Goal: Task Accomplishment & Management: Manage account settings

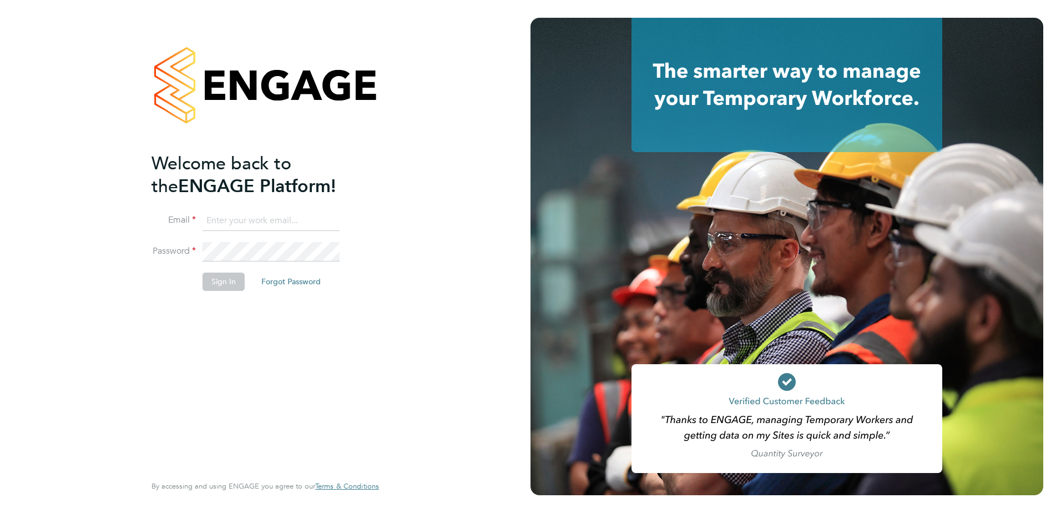
type input "[PERSON_NAME][EMAIL_ADDRESS][PERSON_NAME][DOMAIN_NAME]"
click at [211, 280] on button "Sign In" at bounding box center [223, 281] width 42 height 18
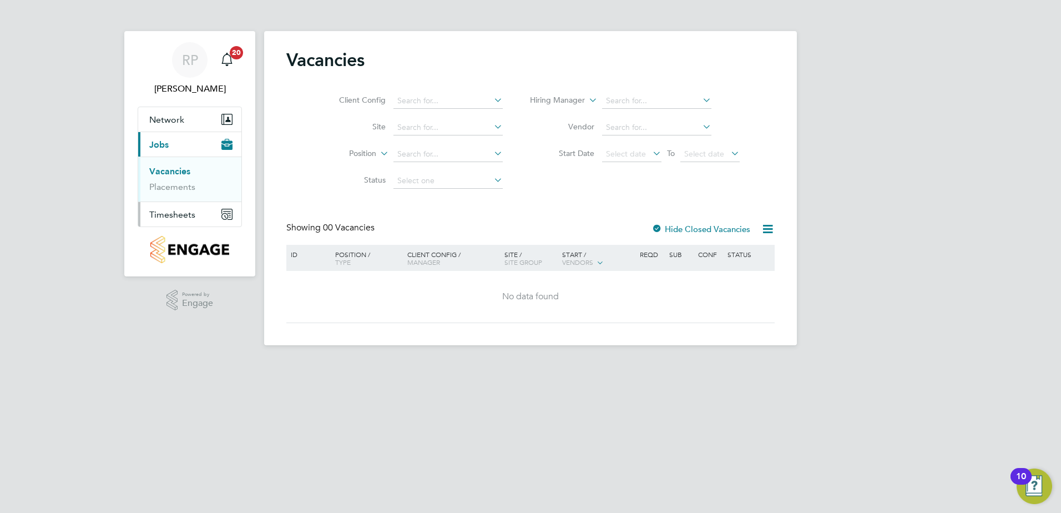
click at [170, 214] on span "Timesheets" at bounding box center [172, 214] width 46 height 11
click at [168, 194] on link "Timesheets" at bounding box center [172, 196] width 46 height 11
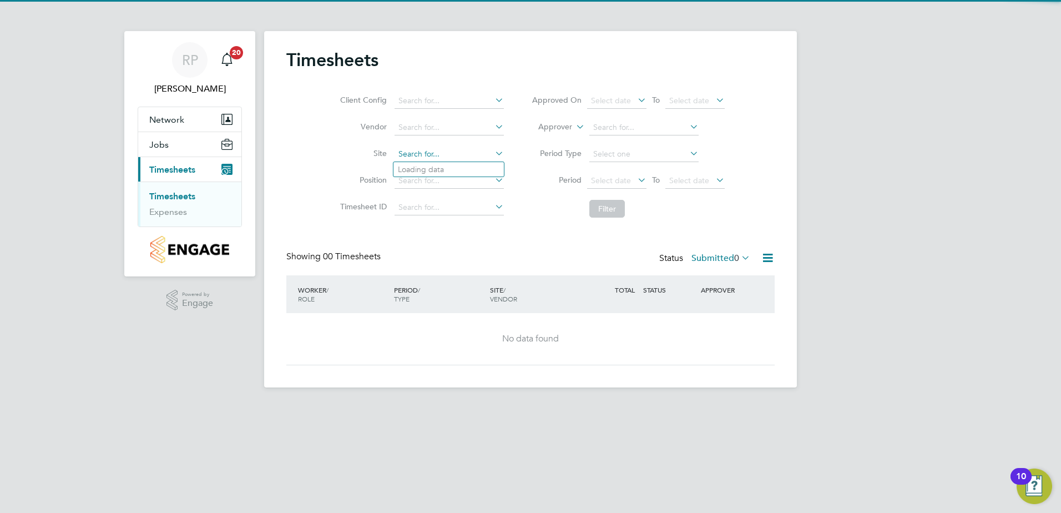
click at [405, 153] on input at bounding box center [448, 154] width 109 height 16
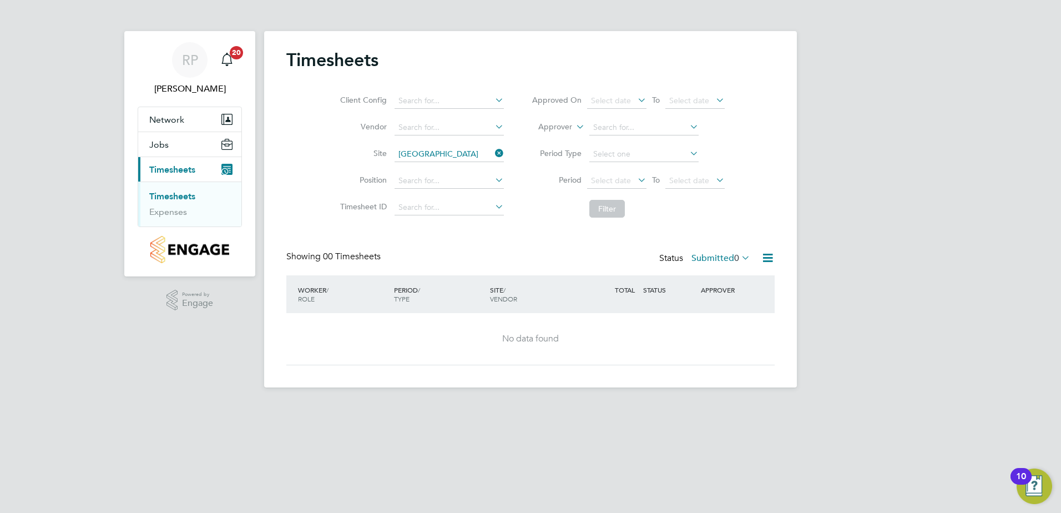
click at [417, 169] on b "[GEOGRAPHIC_DATA]" at bounding box center [438, 169] width 81 height 9
type input "Rochester Phase 7"
click at [739, 257] on icon at bounding box center [739, 258] width 0 height 16
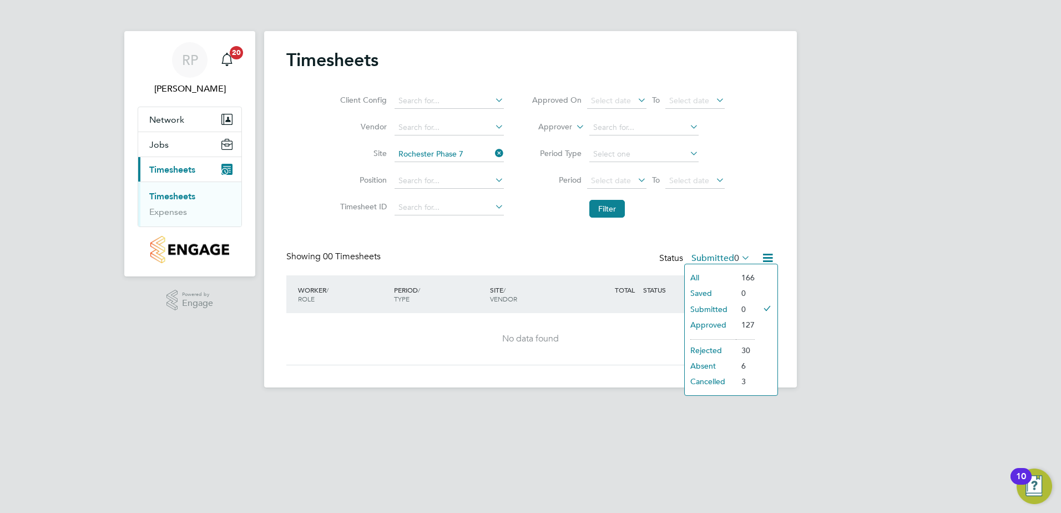
click at [392, 405] on html "RP [PERSON_NAME] Notifications 20 Applications: Network Team Members Sites Jobs…" at bounding box center [530, 202] width 1061 height 405
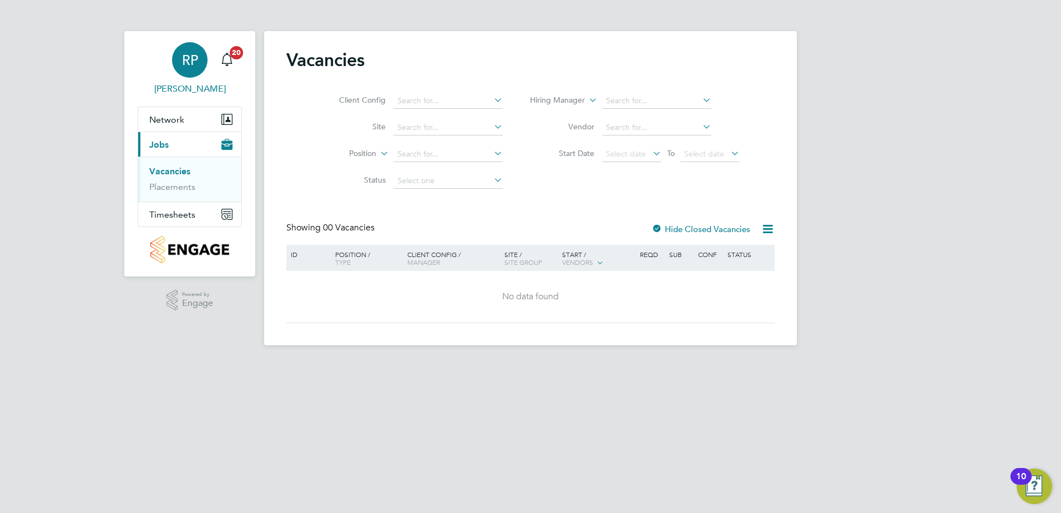
click at [196, 59] on span "RP" at bounding box center [190, 60] width 16 height 14
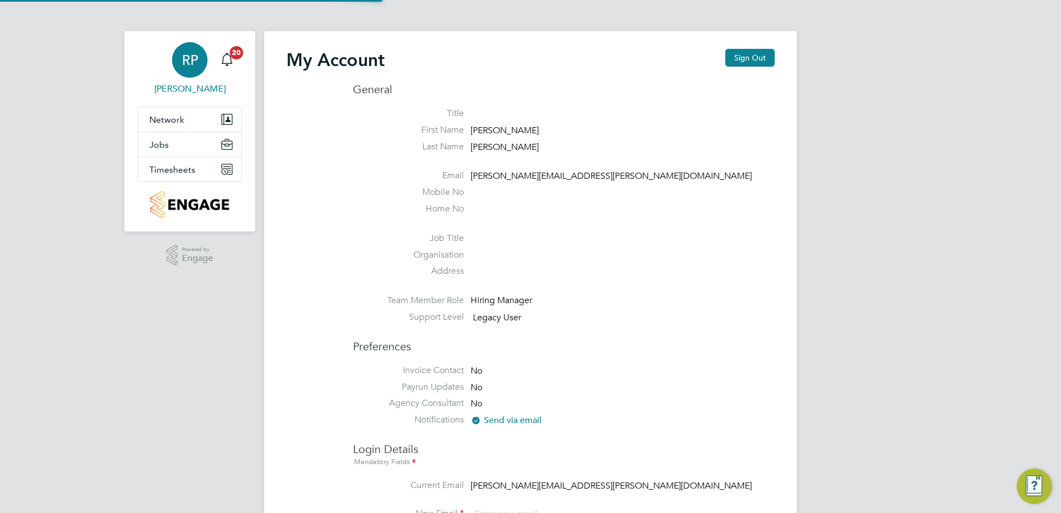
type input "[PERSON_NAME][EMAIL_ADDRESS][PERSON_NAME][DOMAIN_NAME]"
click at [749, 60] on button "Sign Out" at bounding box center [749, 58] width 49 height 18
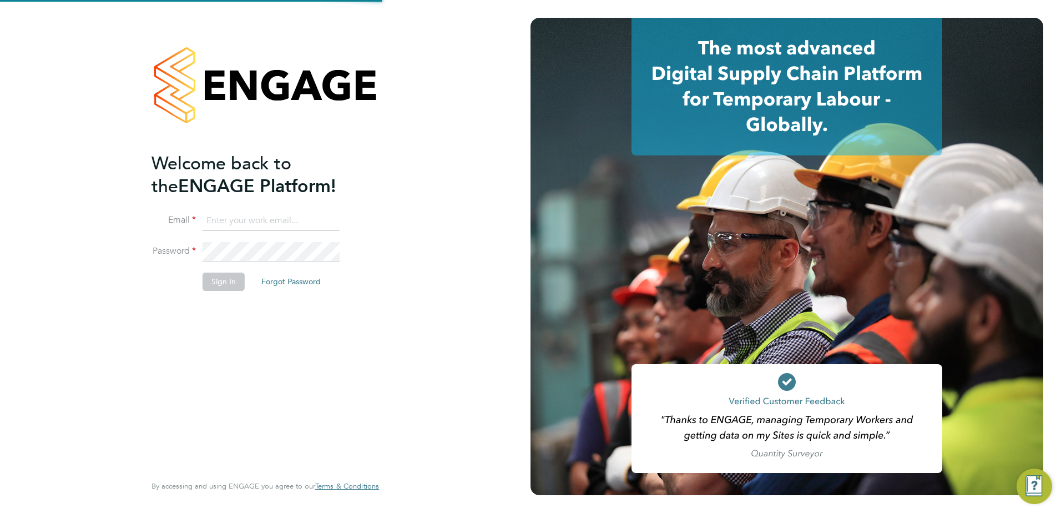
type input "[PERSON_NAME][EMAIL_ADDRESS][PERSON_NAME][DOMAIN_NAME]"
